Goal: Transaction & Acquisition: Download file/media

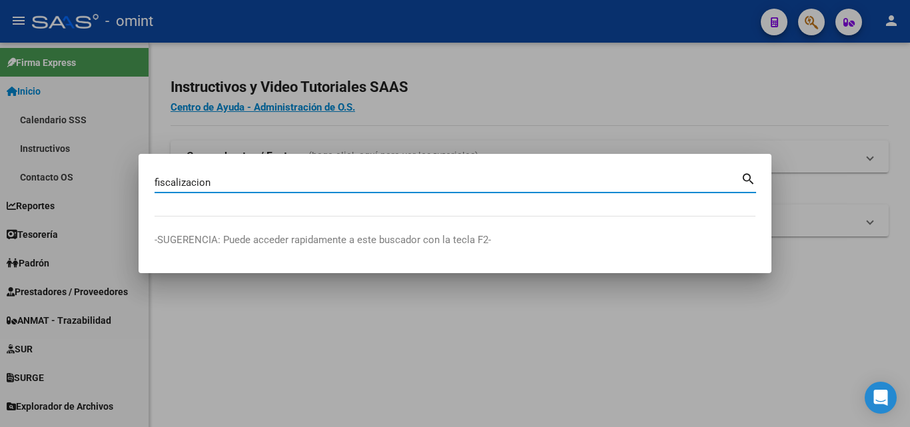
type input "fiscalizacion"
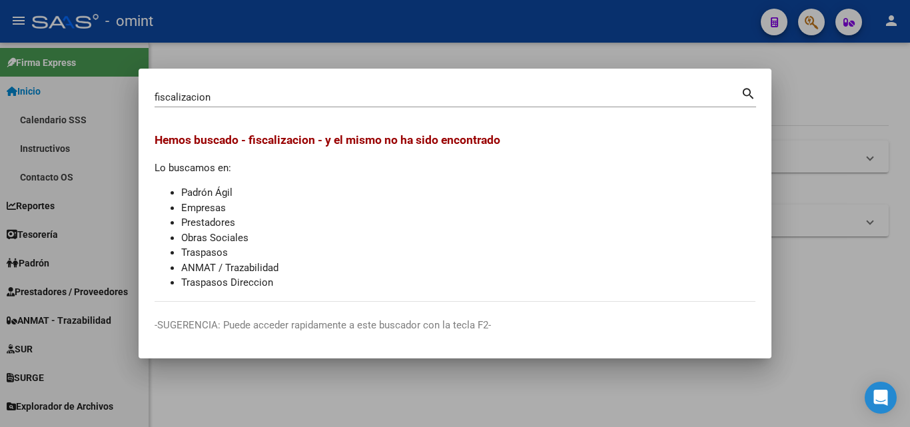
click at [792, 91] on div at bounding box center [455, 213] width 910 height 427
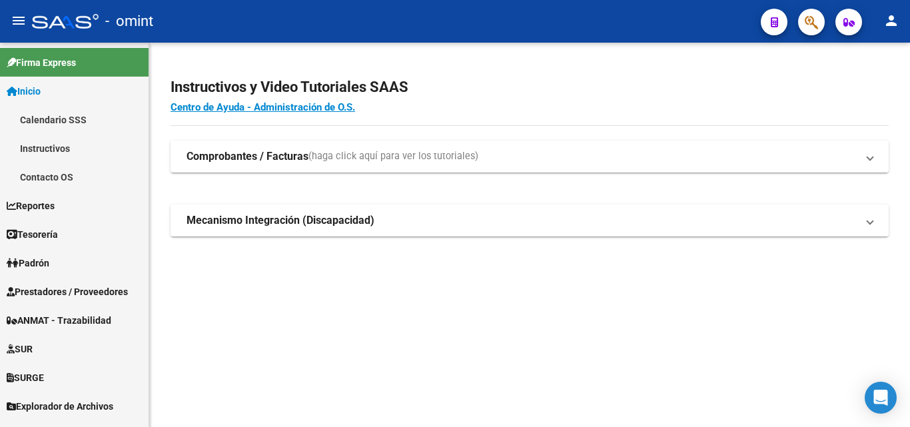
click at [58, 298] on span "Prestadores / Proveedores" at bounding box center [67, 292] width 121 height 15
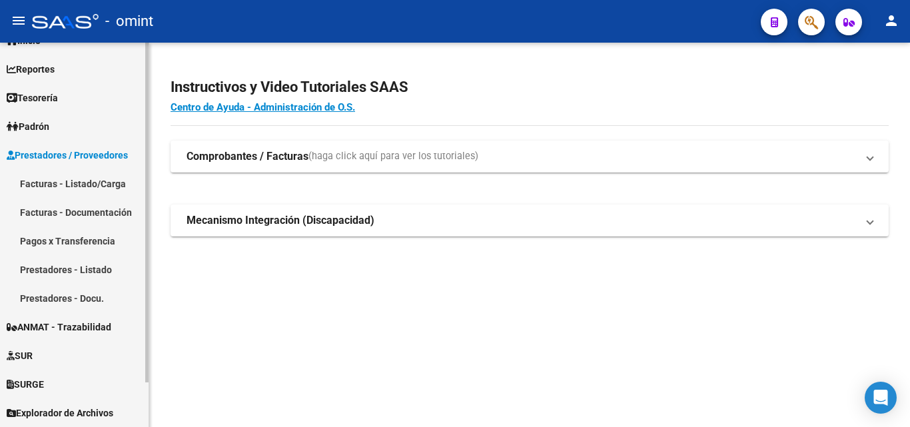
scroll to position [51, 0]
click at [113, 410] on span "Explorador de Archivos" at bounding box center [60, 413] width 107 height 15
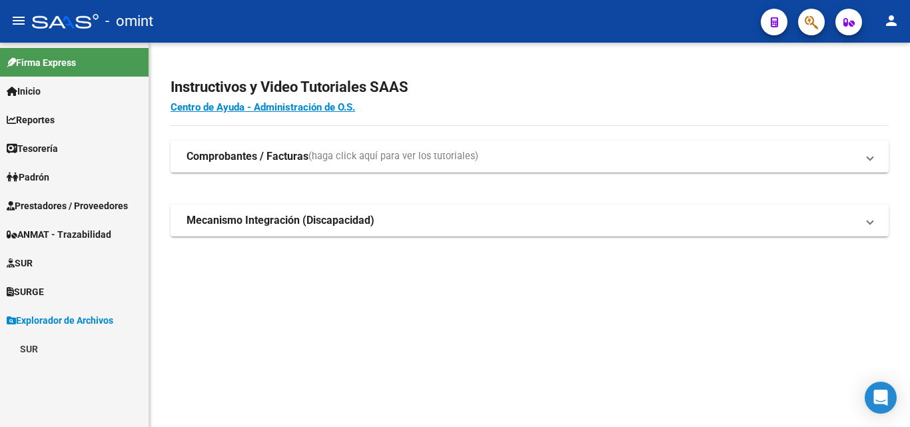
scroll to position [0, 0]
click at [26, 347] on link "SUR" at bounding box center [74, 349] width 149 height 29
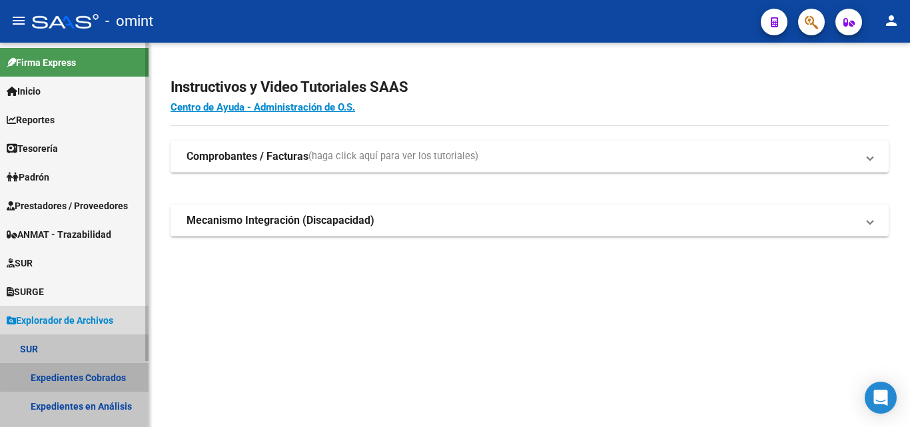
click at [104, 373] on link "Expedientes Cobrados" at bounding box center [74, 377] width 149 height 29
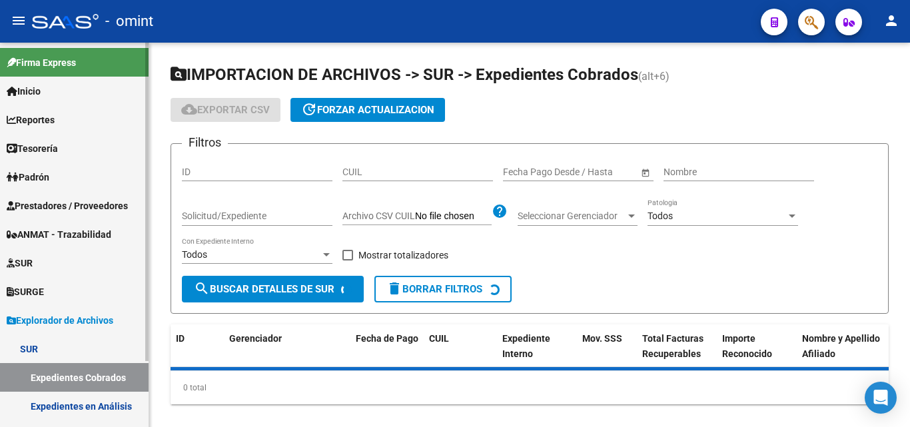
click at [117, 372] on link "Expedientes Cobrados" at bounding box center [74, 377] width 149 height 29
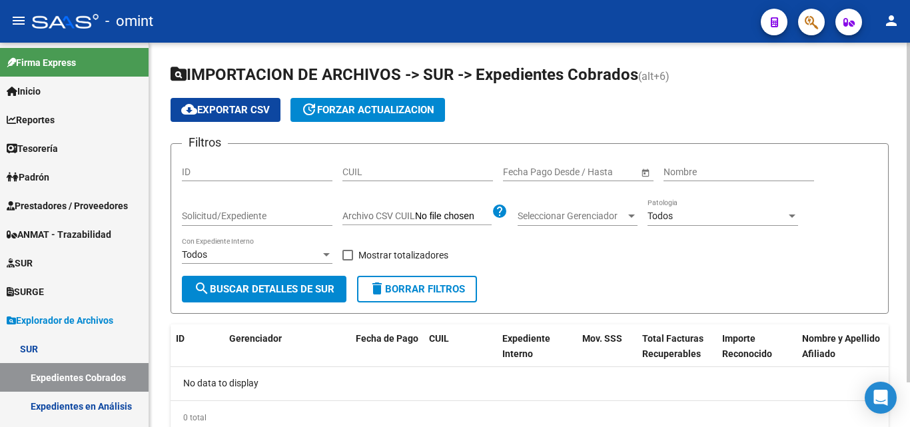
scroll to position [51, 0]
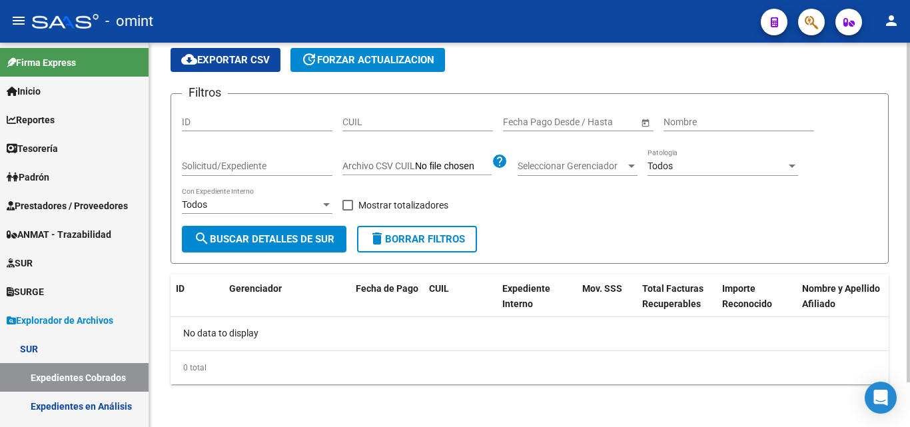
click at [565, 121] on input "text" at bounding box center [595, 122] width 65 height 11
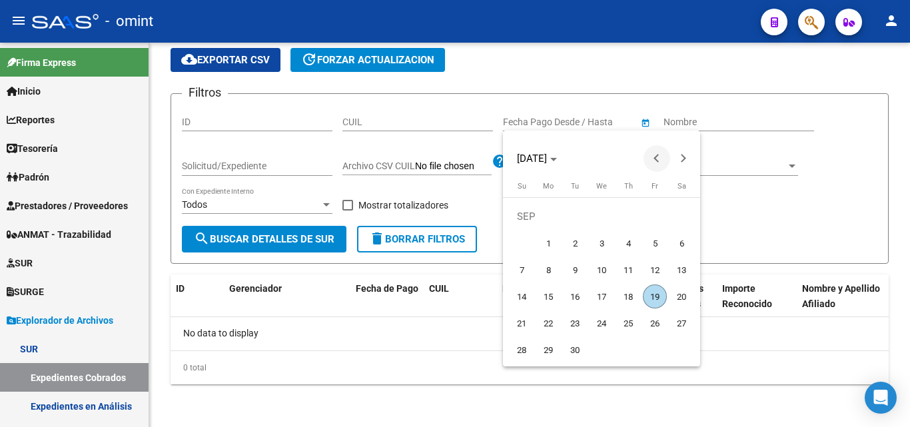
click at [653, 155] on span "Previous month" at bounding box center [657, 158] width 27 height 27
click at [608, 300] on span "20" at bounding box center [602, 297] width 24 height 24
type input "[DATE]"
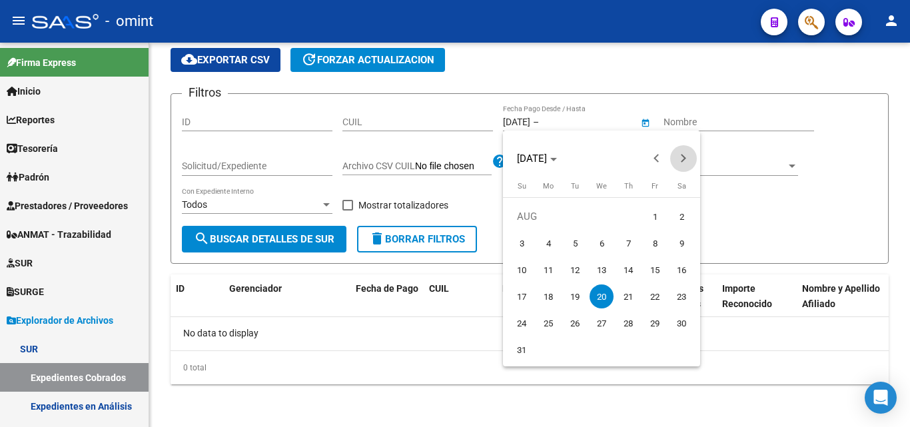
click at [687, 153] on span "Next month" at bounding box center [683, 158] width 27 height 27
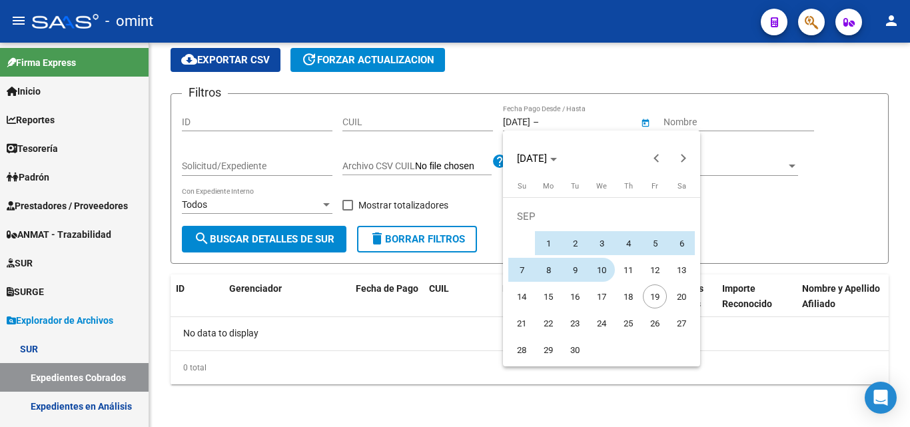
click at [599, 277] on span "10" at bounding box center [602, 270] width 24 height 24
type input "[DATE]"
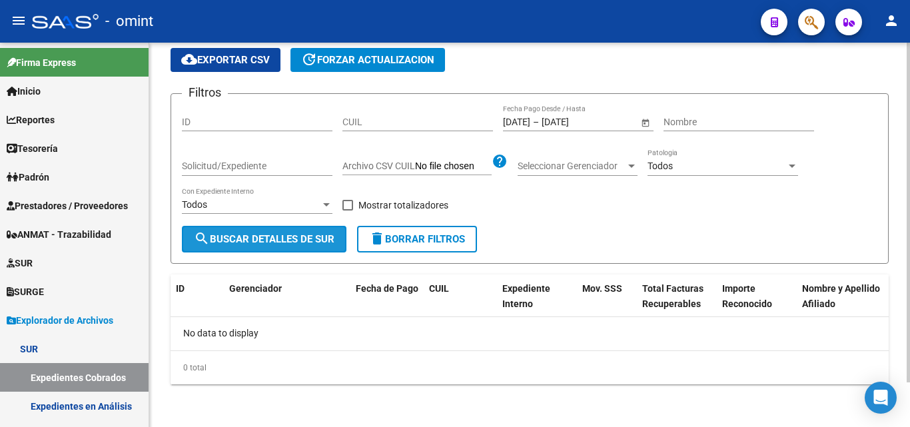
click at [288, 237] on span "search Buscar Detalles de Sur" at bounding box center [264, 239] width 141 height 12
click at [640, 120] on span "Open calendar" at bounding box center [646, 123] width 32 height 32
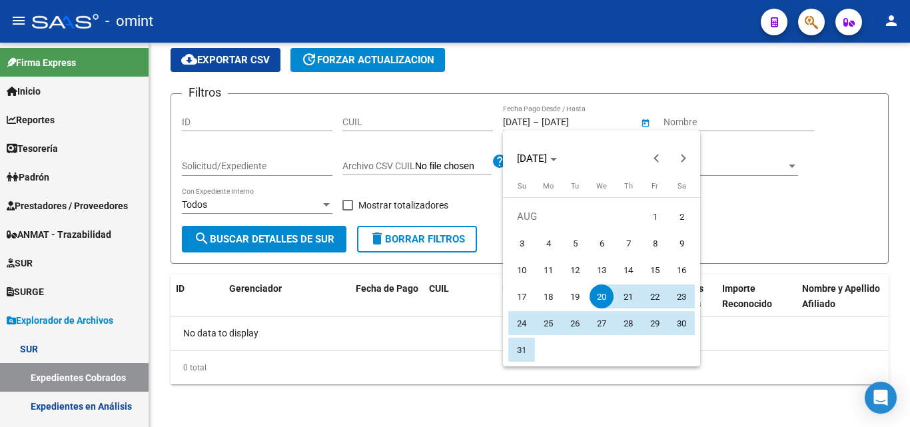
click at [475, 299] on div at bounding box center [455, 213] width 910 height 427
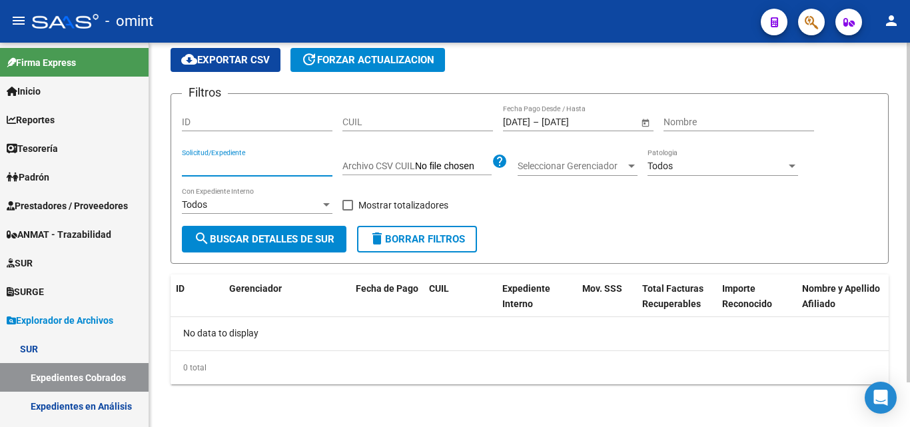
click at [302, 171] on input "Solicitud/Expediente" at bounding box center [257, 166] width 151 height 11
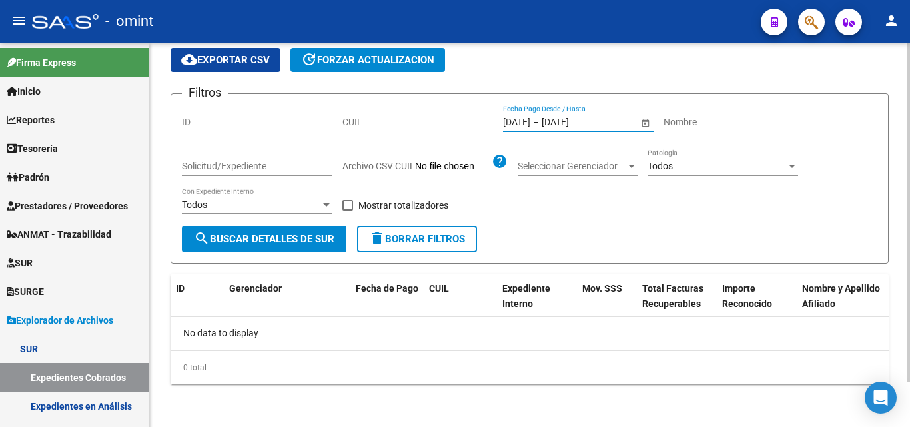
drag, startPoint x: 620, startPoint y: 122, endPoint x: 524, endPoint y: 125, distance: 96.7
click at [524, 125] on div "[DATE] [DATE] – [DATE] [DATE]" at bounding box center [570, 122] width 135 height 11
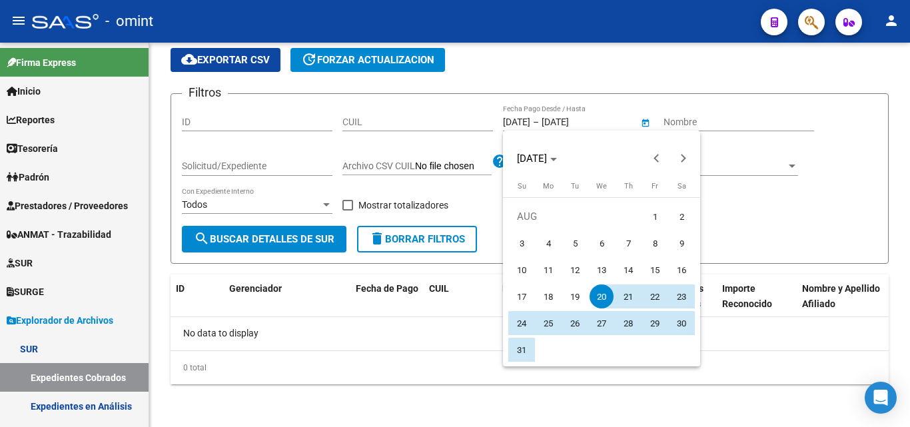
click at [41, 281] on div at bounding box center [455, 213] width 910 height 427
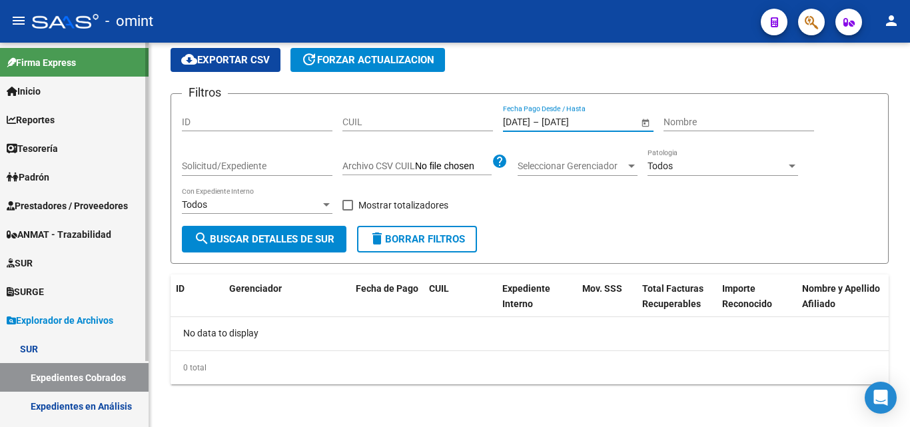
click at [39, 288] on span "SURGE" at bounding box center [25, 292] width 37 height 15
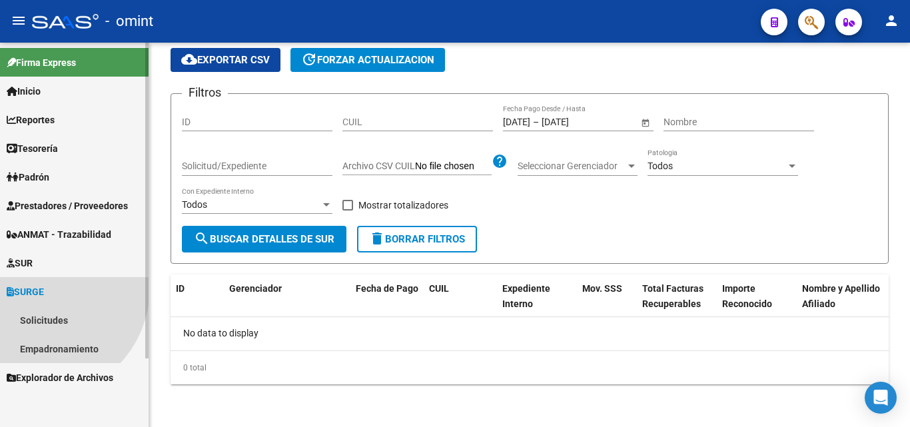
click at [38, 288] on span "SURGE" at bounding box center [25, 292] width 37 height 15
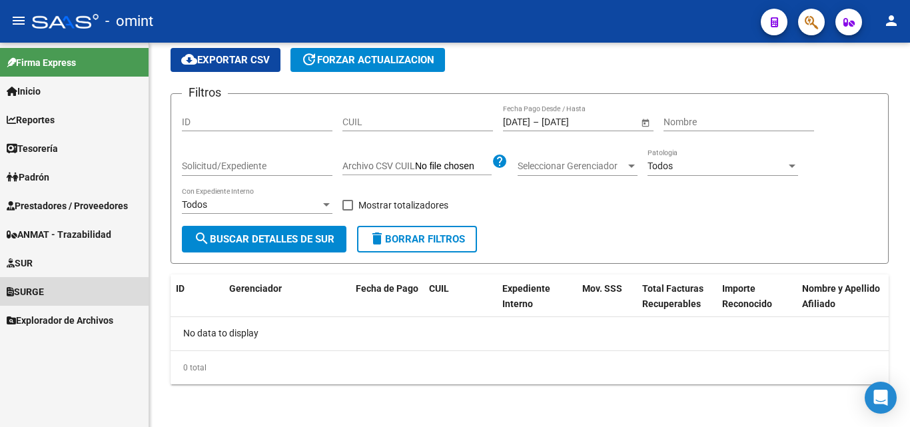
click at [38, 295] on span "SURGE" at bounding box center [25, 292] width 37 height 15
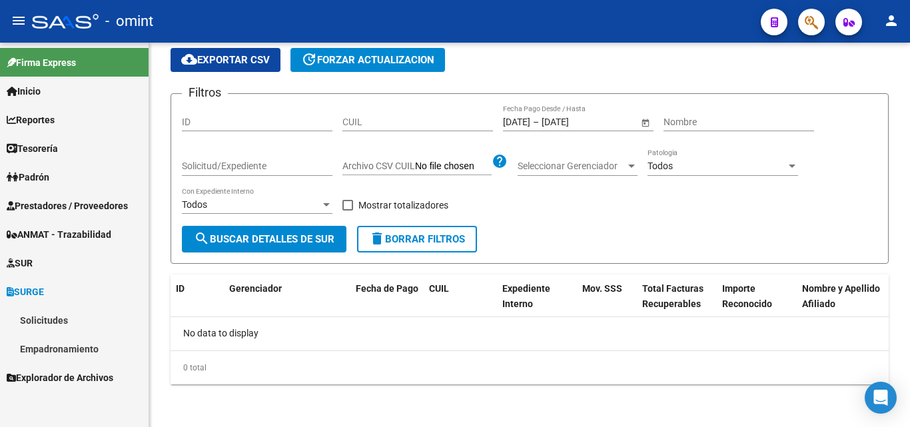
click at [39, 314] on link "Solicitudes" at bounding box center [74, 320] width 149 height 29
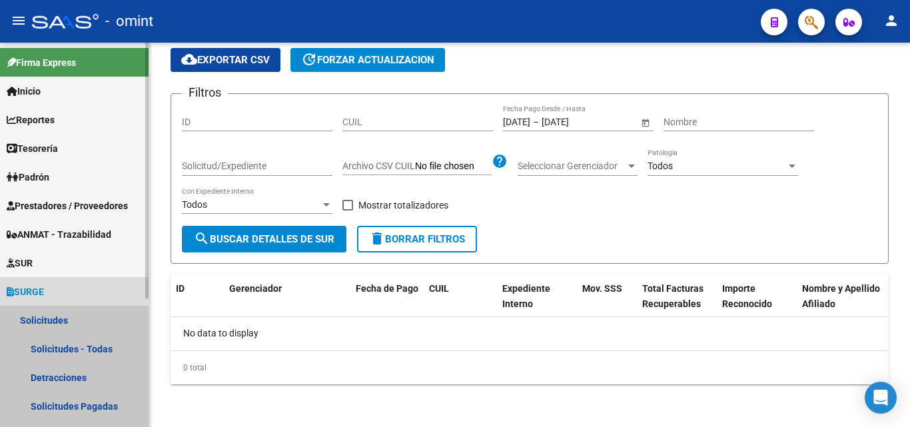
click at [39, 317] on link "Solicitudes" at bounding box center [74, 320] width 149 height 29
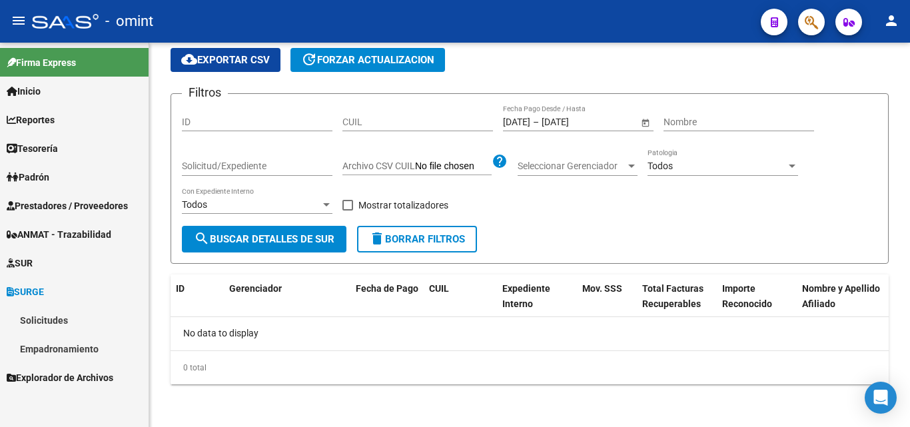
click at [39, 349] on link "Empadronamiento" at bounding box center [74, 349] width 149 height 29
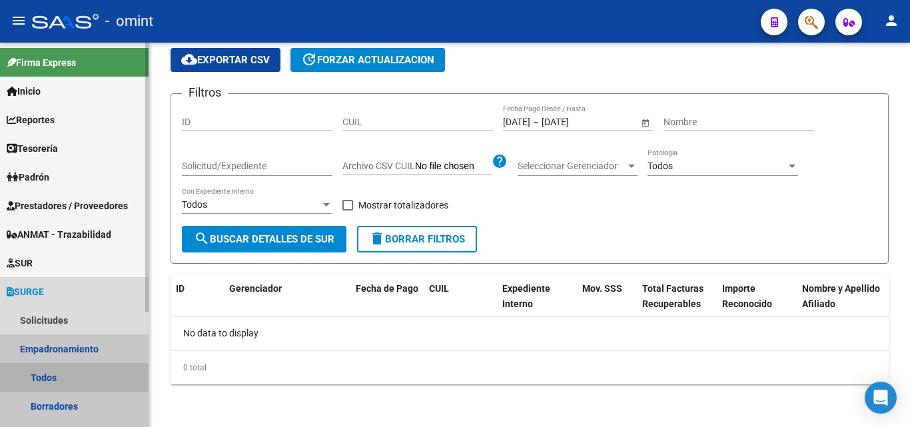
click at [39, 378] on link "Todos" at bounding box center [74, 377] width 149 height 29
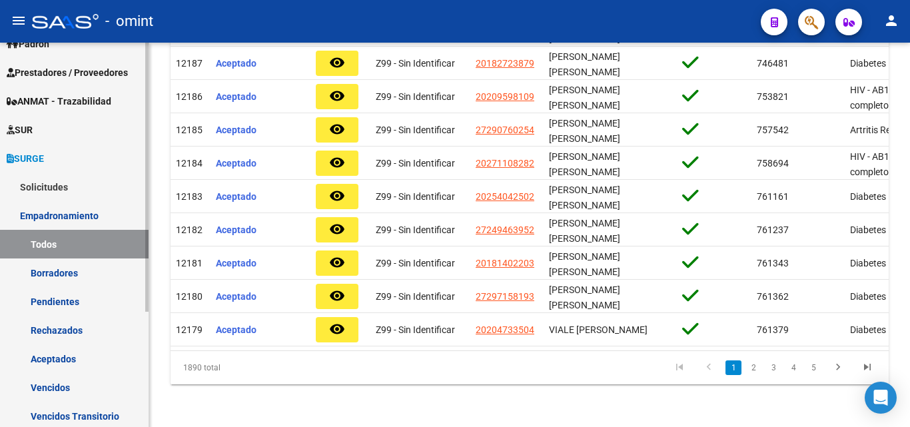
scroll to position [165, 0]
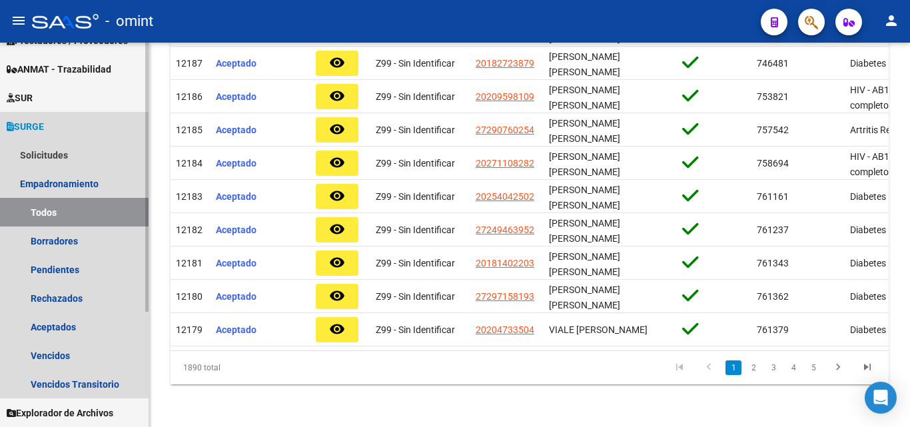
click at [8, 127] on icon at bounding box center [10, 126] width 7 height 9
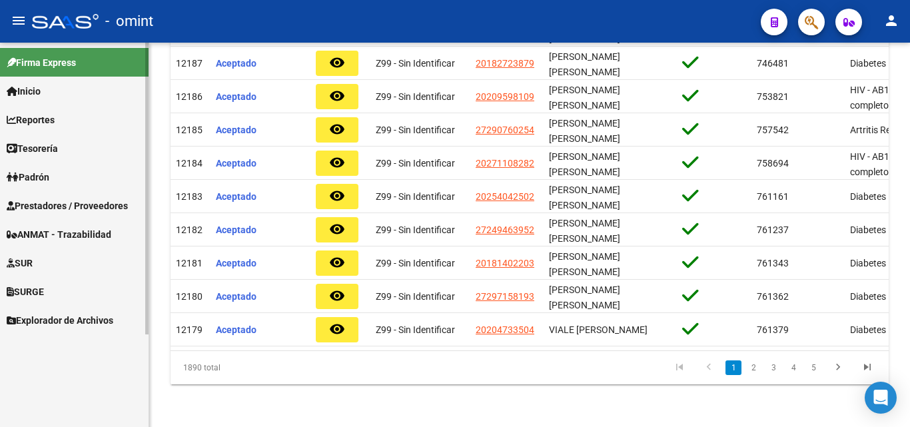
scroll to position [0, 0]
click at [59, 325] on span "Explorador de Archivos" at bounding box center [60, 320] width 107 height 15
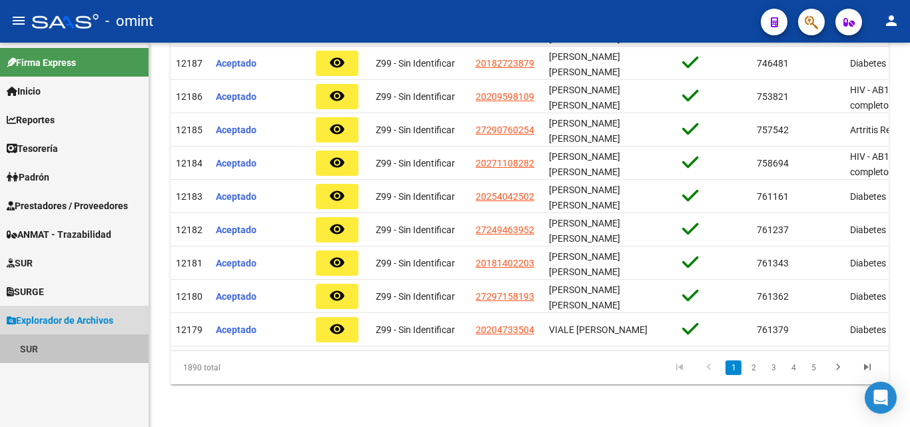
click at [37, 348] on link "SUR" at bounding box center [74, 349] width 149 height 29
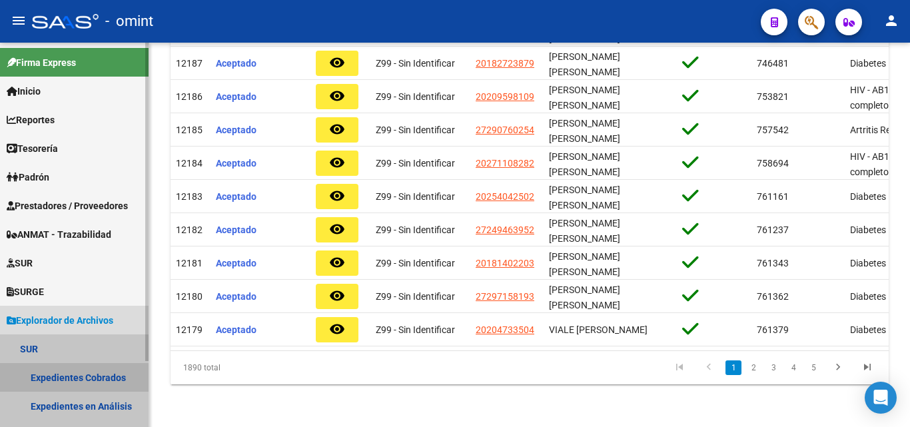
click at [55, 376] on link "Expedientes Cobrados" at bounding box center [74, 377] width 149 height 29
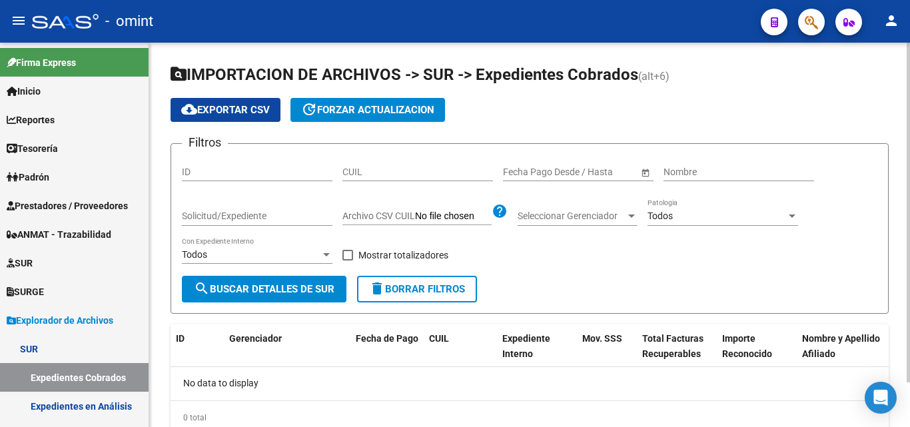
click at [263, 249] on div "Todos" at bounding box center [251, 254] width 139 height 11
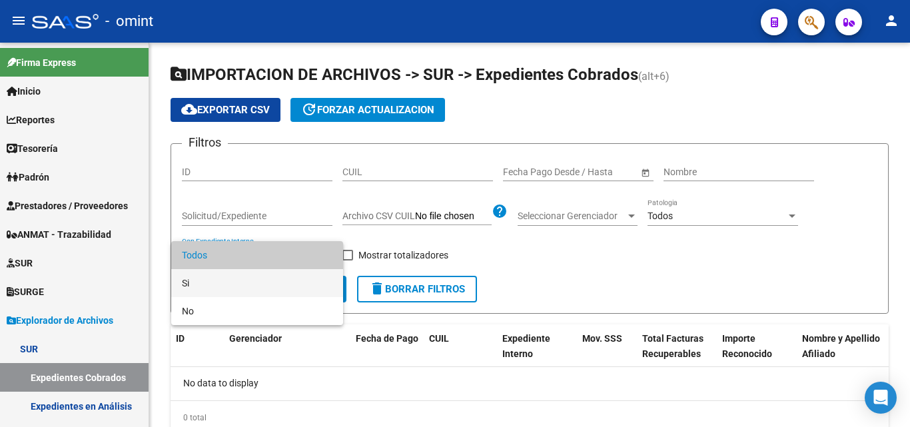
click at [228, 290] on span "Si" at bounding box center [257, 283] width 151 height 28
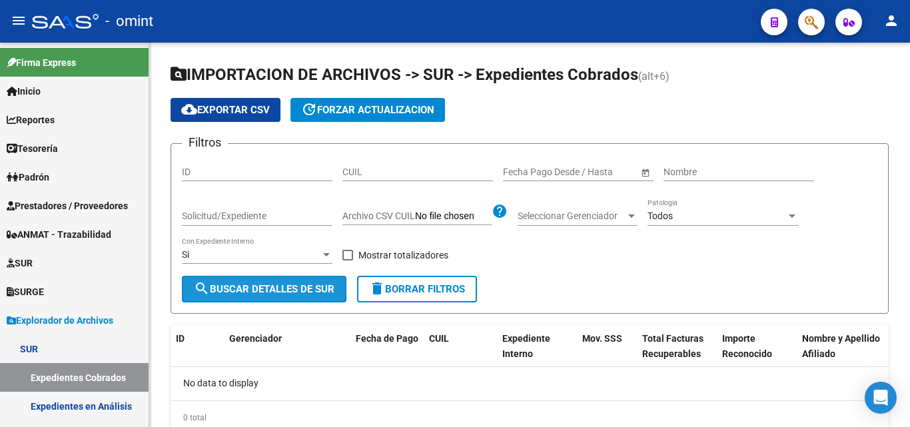
click at [228, 290] on span "search Buscar Detalles de Sur" at bounding box center [264, 289] width 141 height 12
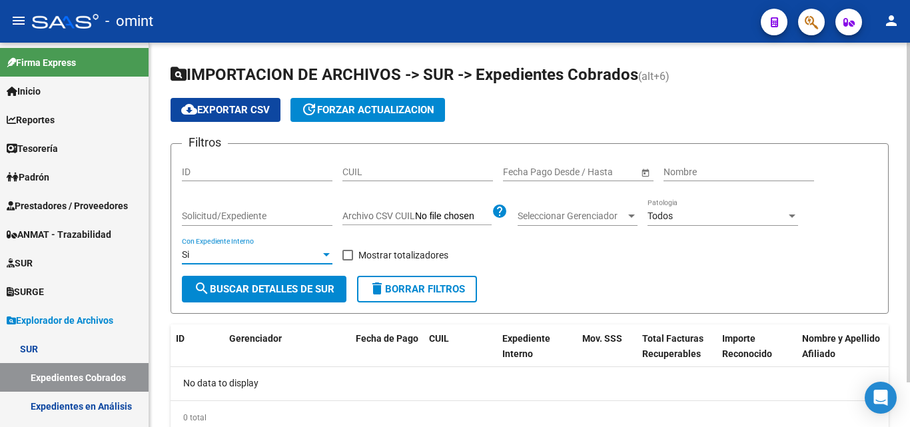
click at [233, 259] on div "Si" at bounding box center [251, 254] width 139 height 11
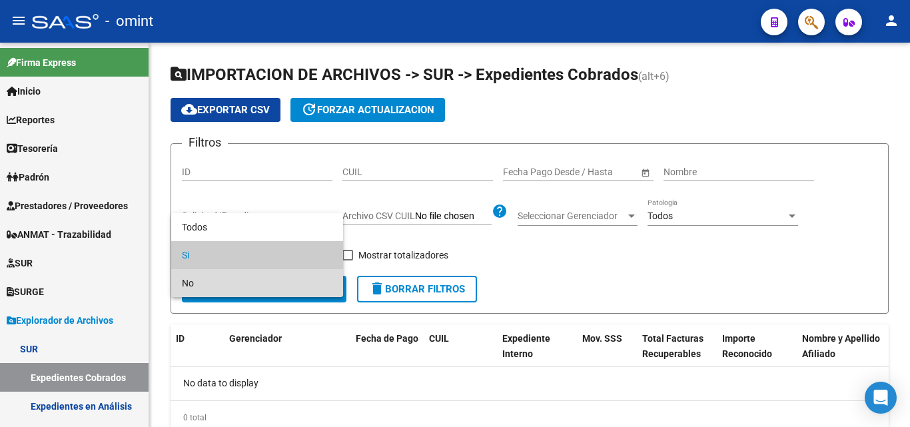
click at [222, 275] on span "No" at bounding box center [257, 283] width 151 height 28
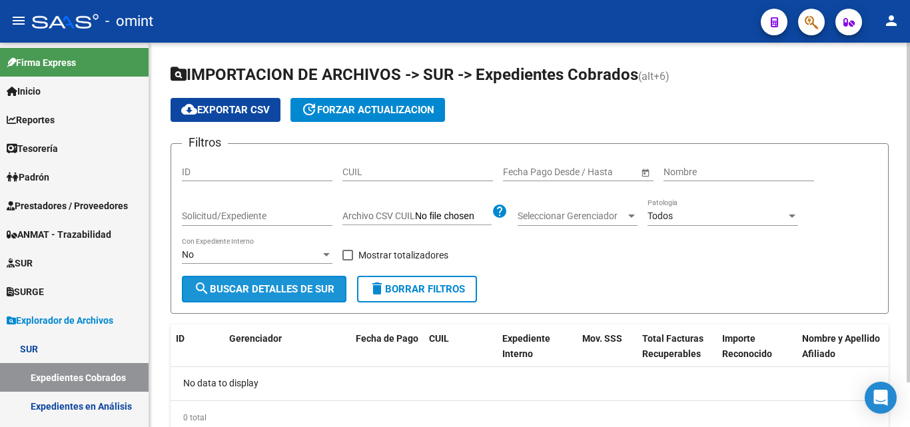
click at [225, 285] on span "search Buscar Detalles de Sur" at bounding box center [264, 289] width 141 height 12
click at [231, 255] on div "No" at bounding box center [251, 254] width 139 height 11
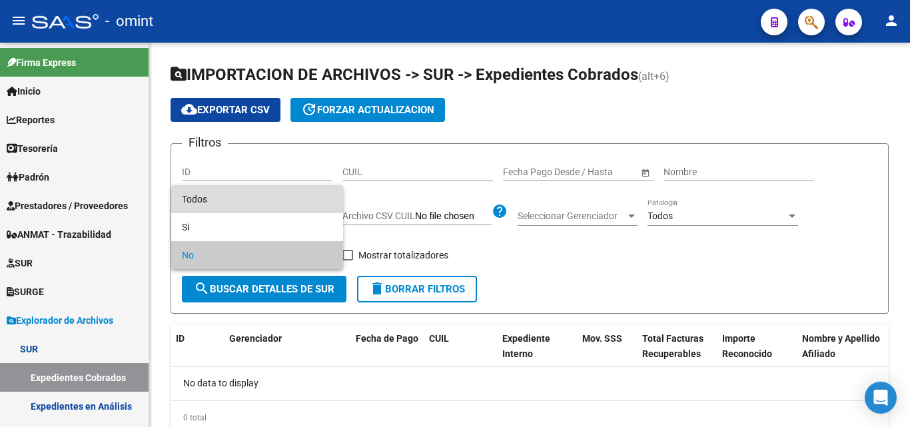
click at [295, 200] on span "Todos" at bounding box center [257, 199] width 151 height 28
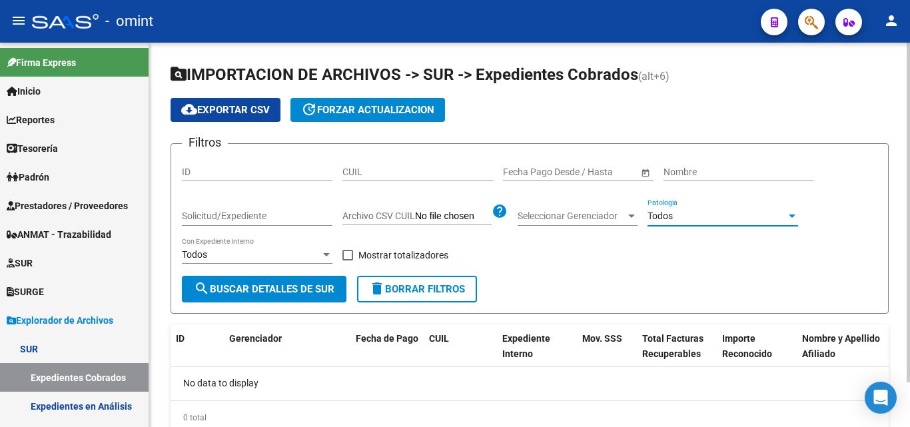
click at [705, 221] on div "Todos" at bounding box center [717, 216] width 139 height 11
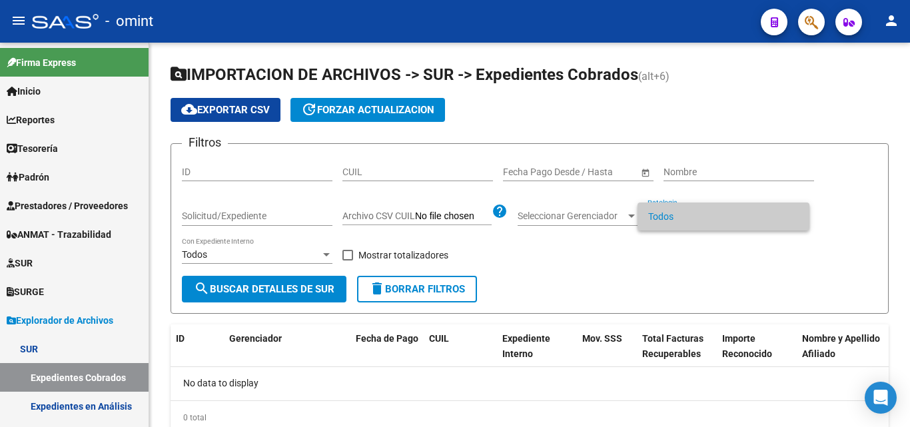
click at [507, 236] on div at bounding box center [455, 213] width 910 height 427
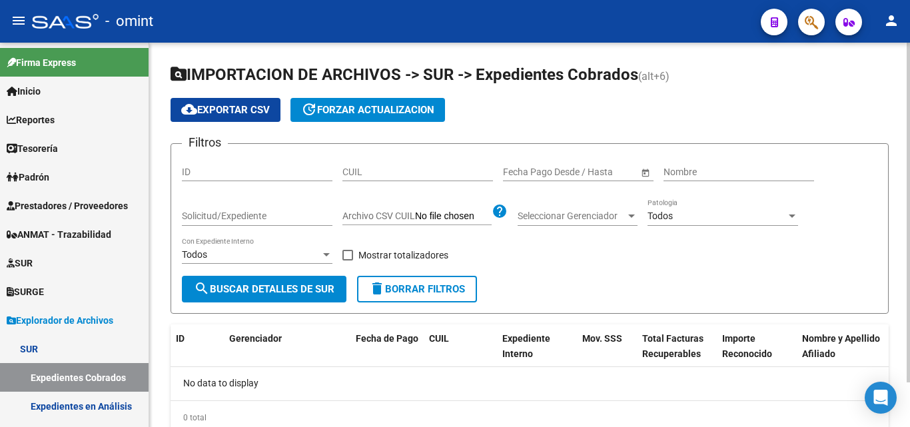
scroll to position [51, 0]
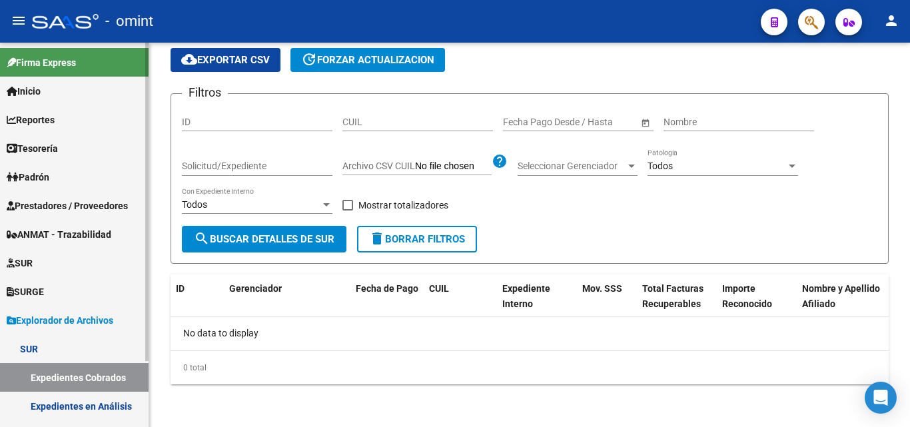
click at [49, 180] on span "Padrón" at bounding box center [28, 177] width 43 height 15
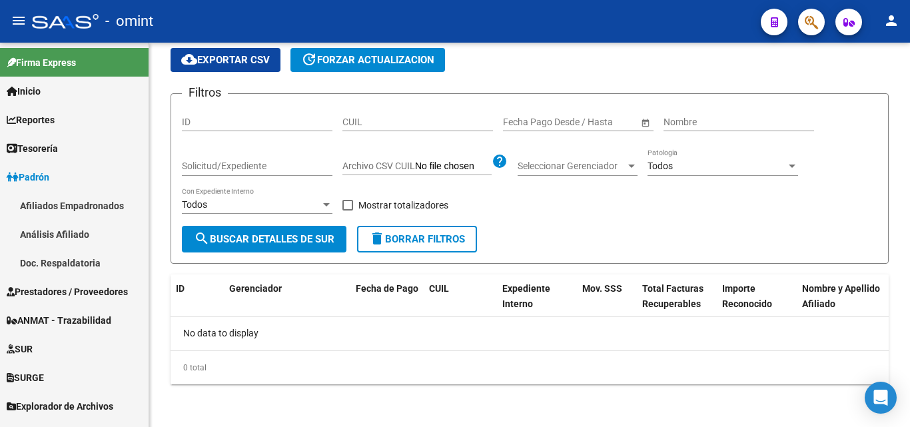
click at [37, 149] on span "Tesorería" at bounding box center [32, 148] width 51 height 15
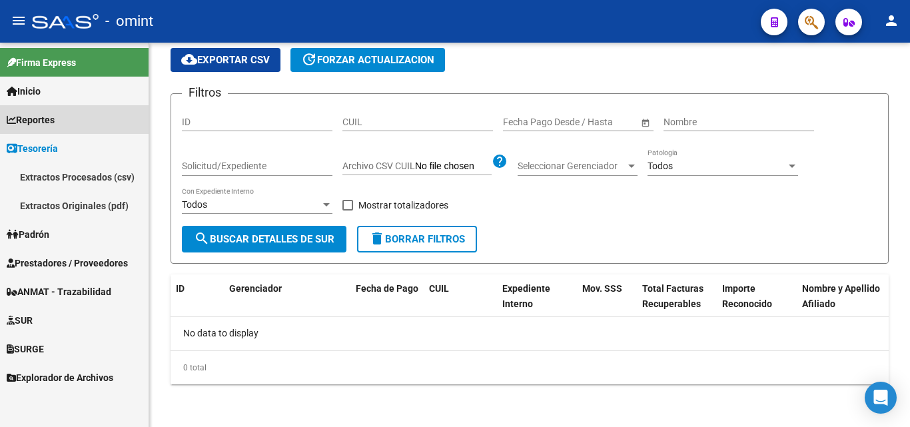
click at [39, 125] on span "Reportes" at bounding box center [31, 120] width 48 height 15
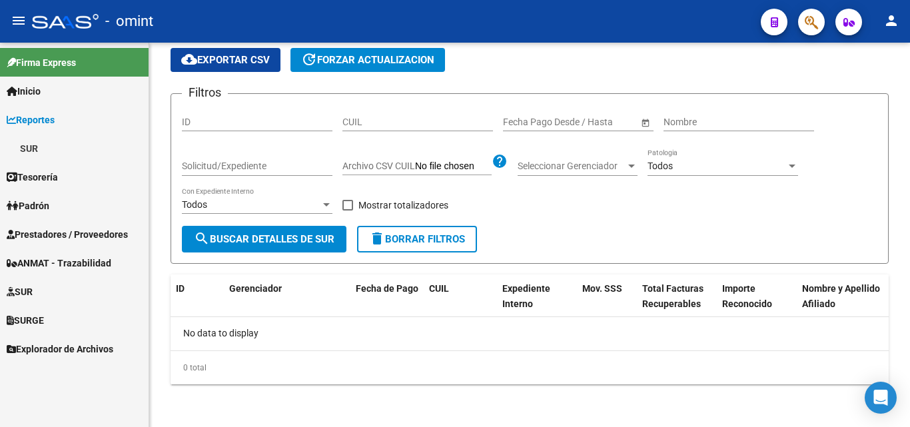
click at [38, 146] on link "SUR" at bounding box center [74, 148] width 149 height 29
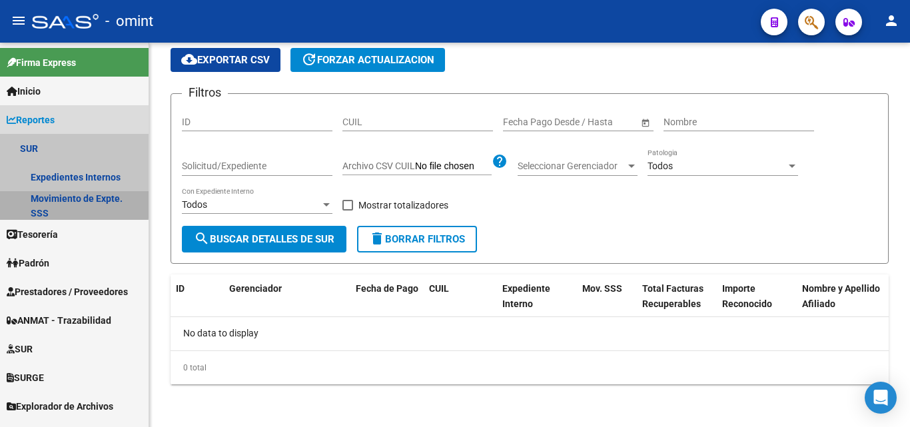
click at [59, 203] on link "Movimiento de Expte. SSS" at bounding box center [74, 205] width 149 height 29
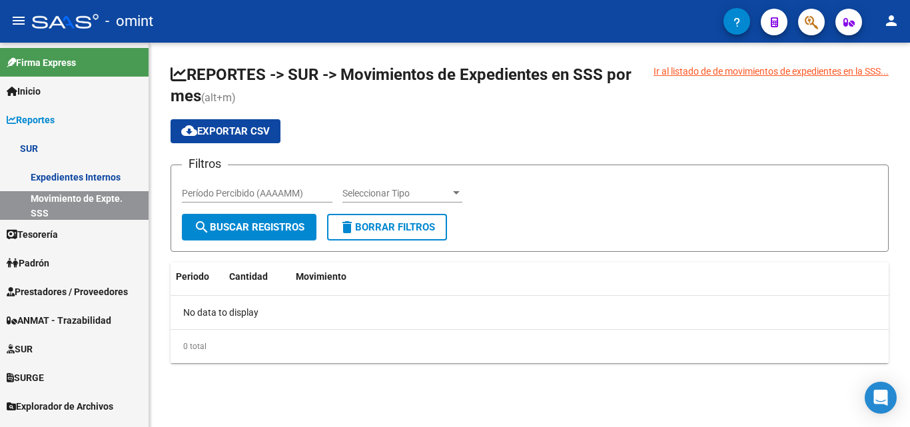
click at [253, 230] on span "search Buscar Registros" at bounding box center [249, 227] width 111 height 12
click at [410, 193] on span "Seleccionar Tipo" at bounding box center [397, 193] width 108 height 11
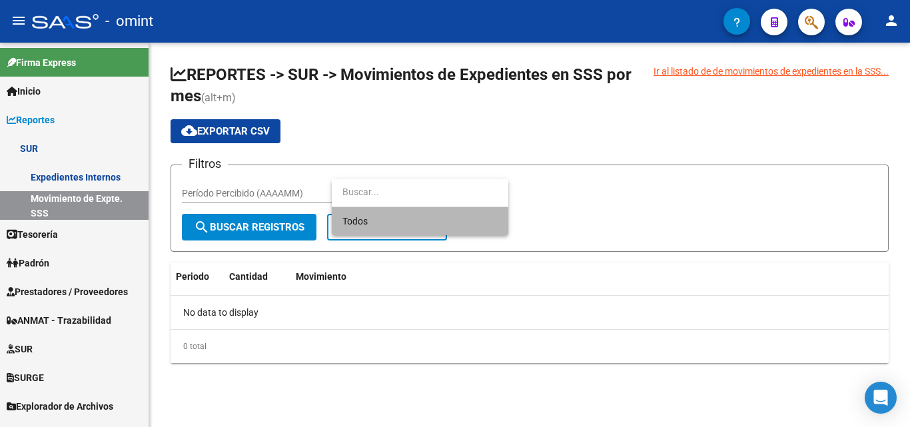
click at [406, 215] on span "Todos" at bounding box center [420, 221] width 155 height 28
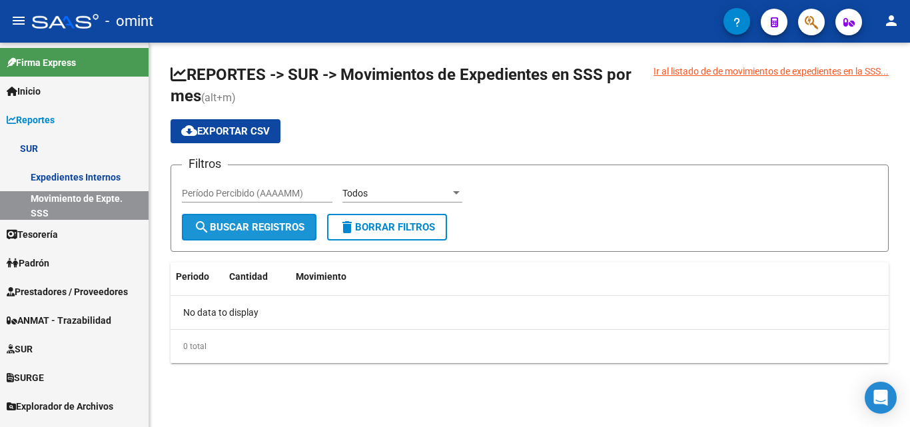
click at [301, 219] on button "search Buscar Registros" at bounding box center [249, 227] width 135 height 27
click at [23, 351] on span "SUR" at bounding box center [20, 349] width 26 height 15
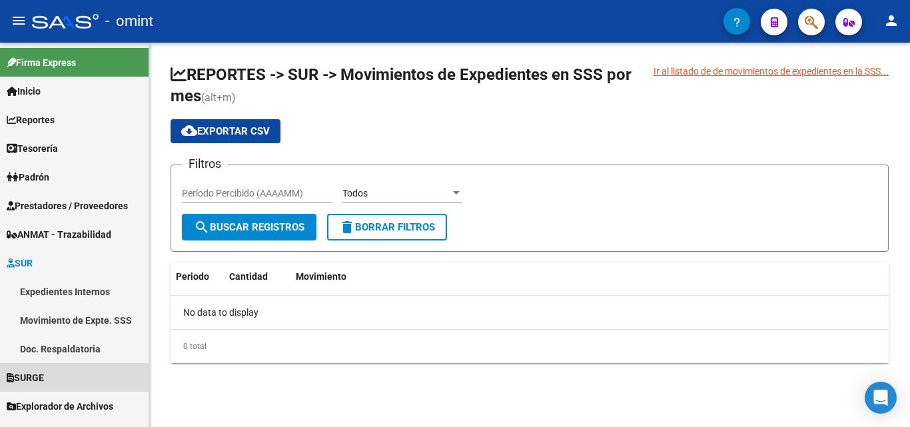
click at [33, 376] on span "SURGE" at bounding box center [25, 378] width 37 height 15
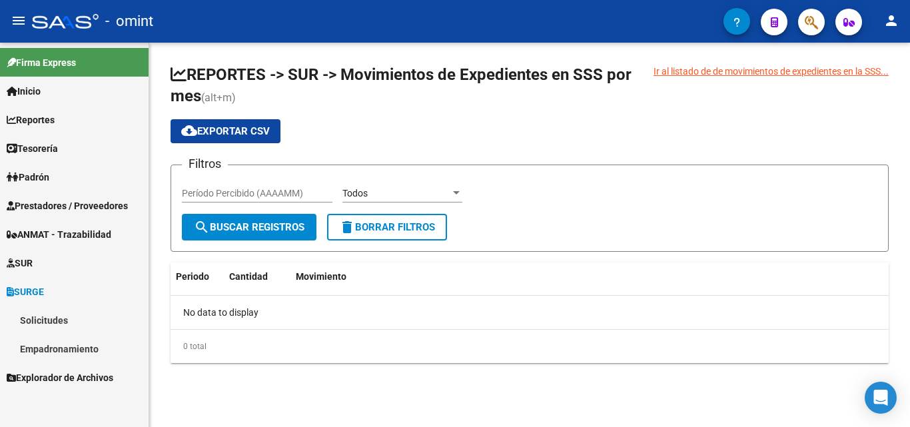
click at [53, 318] on link "Solicitudes" at bounding box center [74, 320] width 149 height 29
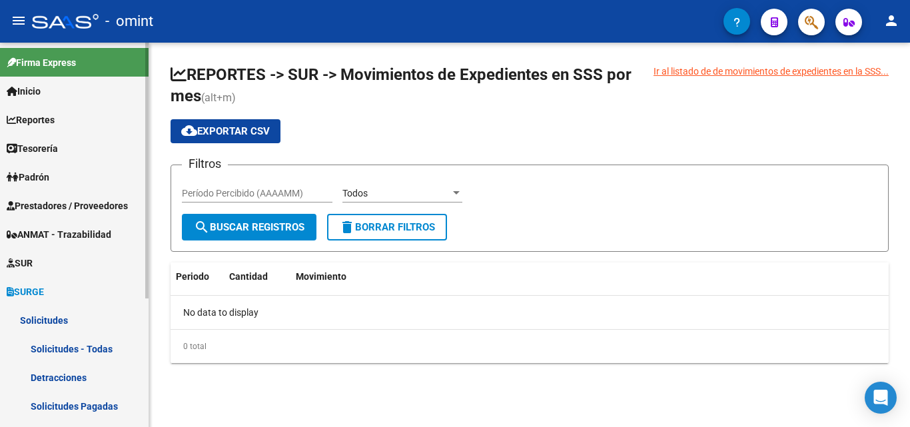
scroll to position [194, 0]
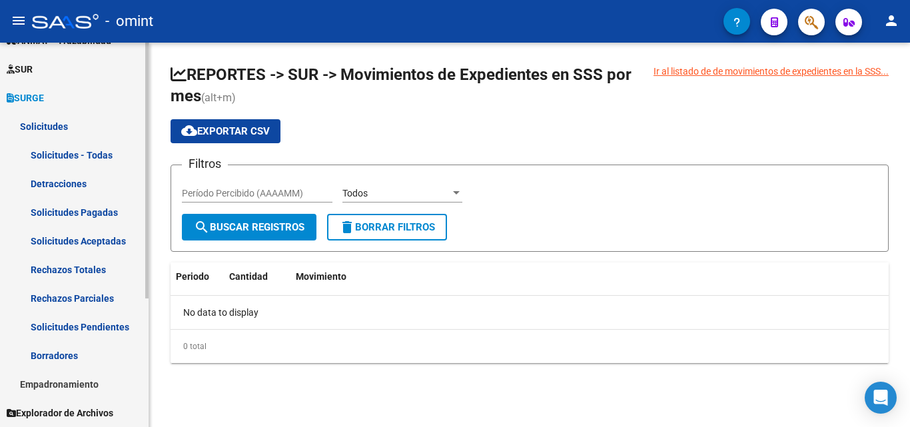
click at [73, 212] on link "Solicitudes Pagadas" at bounding box center [74, 212] width 149 height 29
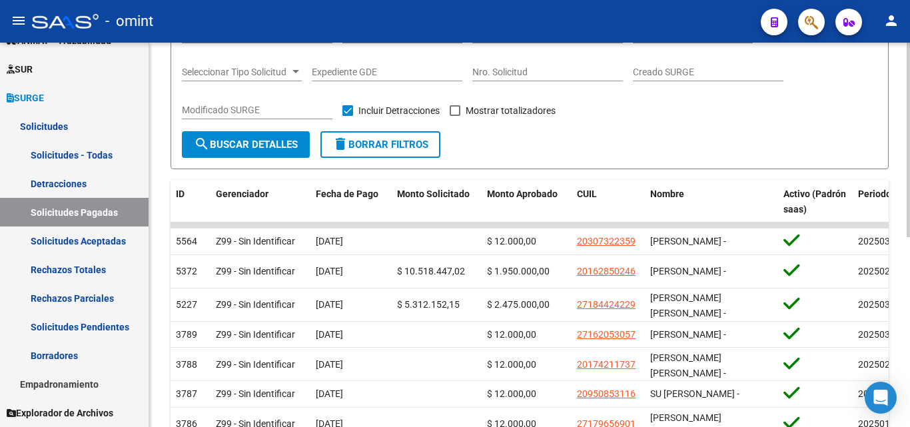
scroll to position [67, 0]
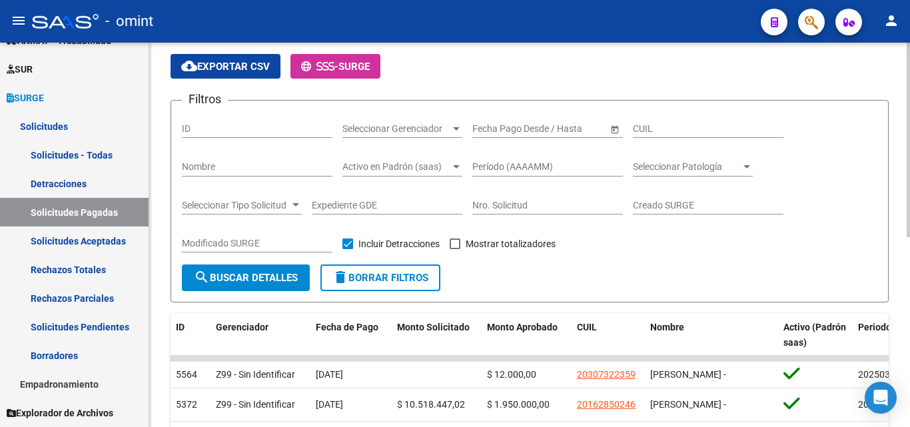
click at [240, 69] on span "cloud_download Exportar CSV" at bounding box center [225, 67] width 89 height 12
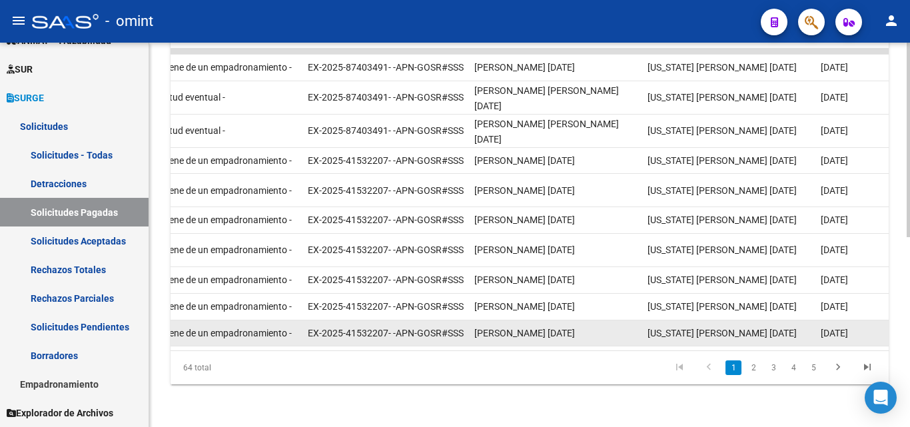
scroll to position [243, 0]
